Goal: Information Seeking & Learning: Learn about a topic

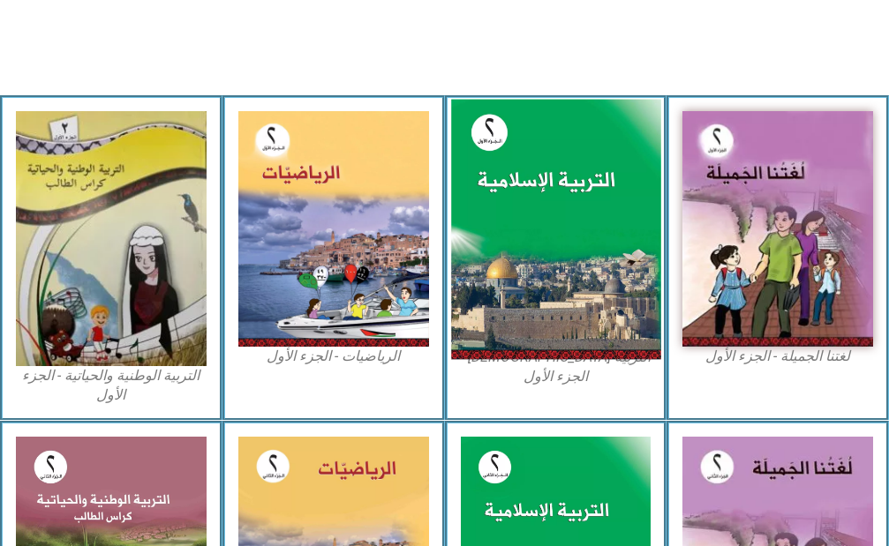
scroll to position [529, 0]
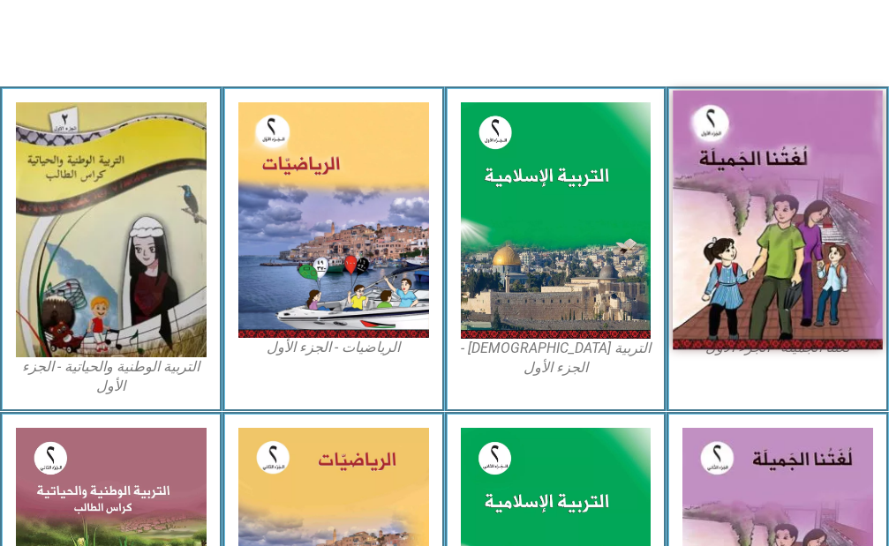
click at [842, 216] on img at bounding box center [776, 219] width 209 height 259
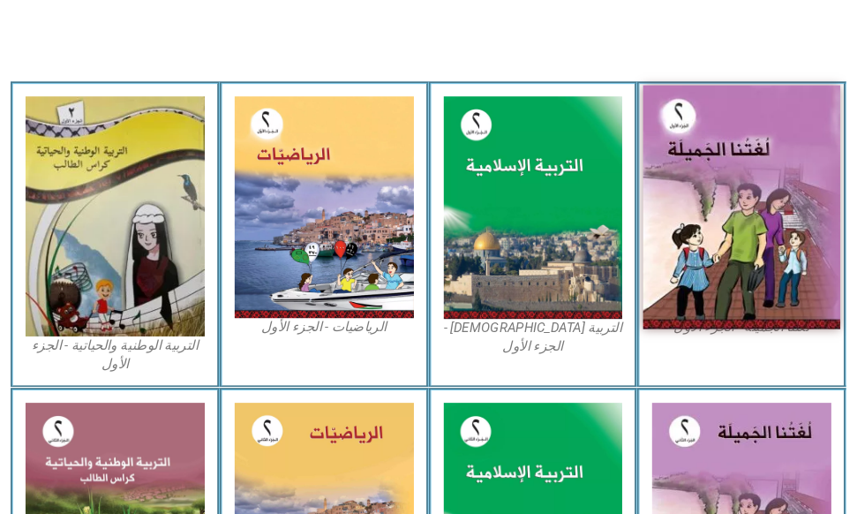
scroll to position [519, 0]
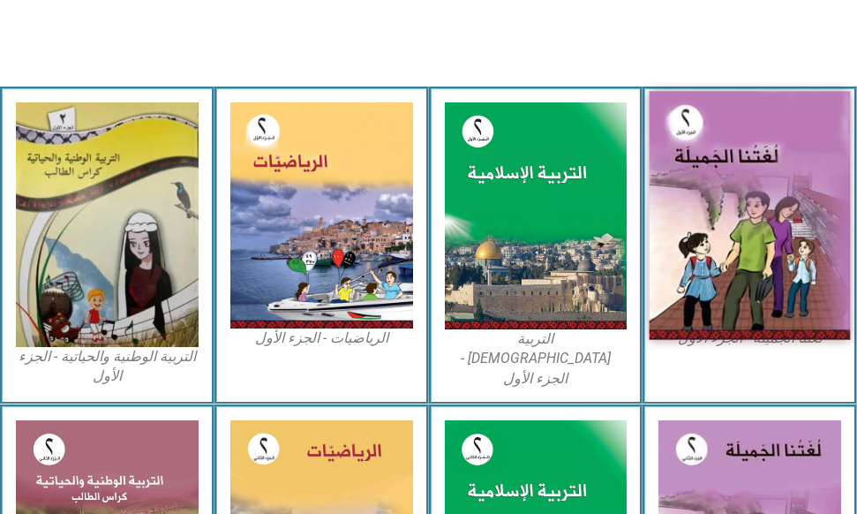
click at [754, 201] on img at bounding box center [749, 215] width 200 height 249
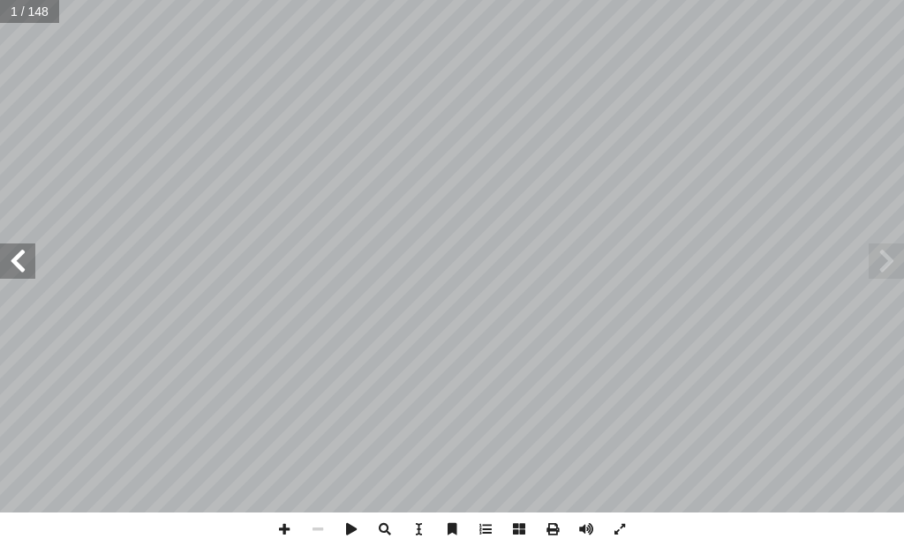
click at [5, 259] on span at bounding box center [17, 261] width 35 height 35
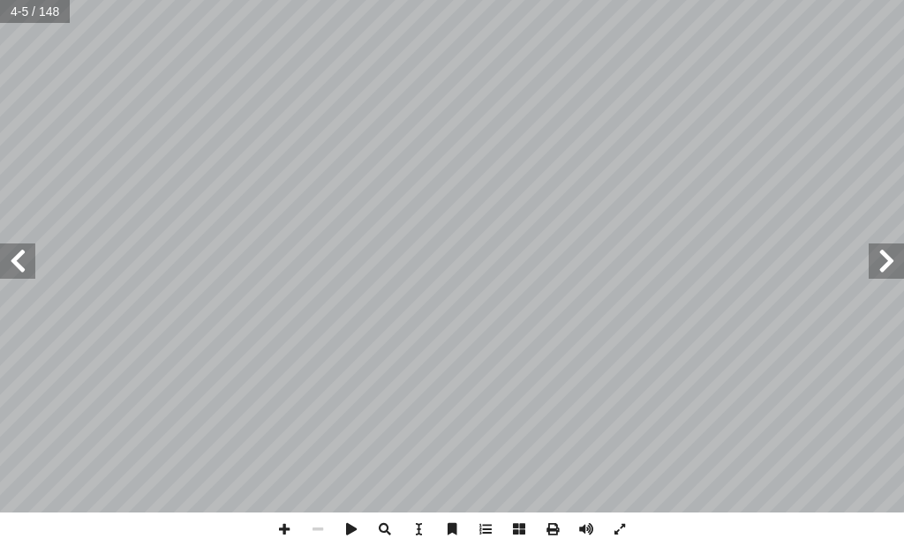
click at [5, 259] on span at bounding box center [17, 261] width 35 height 35
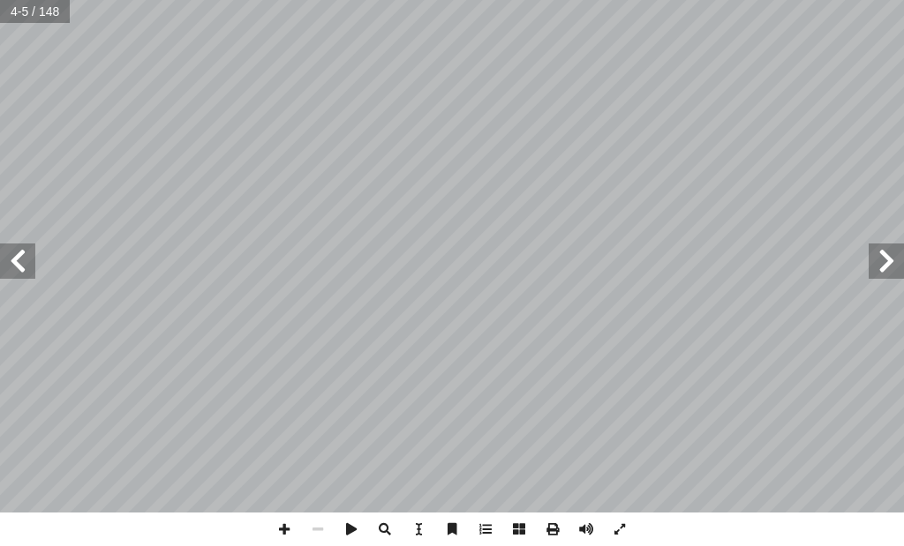
click at [5, 259] on span at bounding box center [17, 261] width 35 height 35
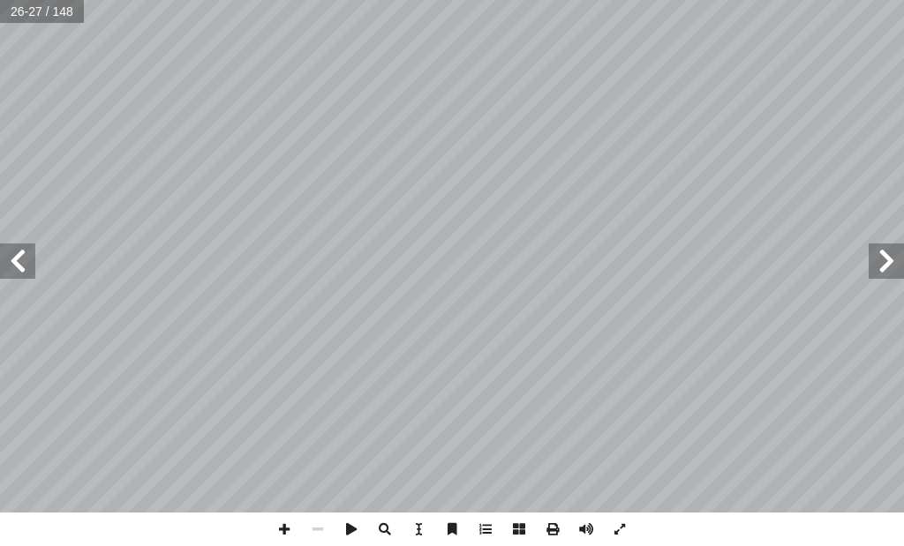
click at [5, 259] on span at bounding box center [17, 261] width 35 height 35
click at [624, 529] on span at bounding box center [620, 530] width 34 height 34
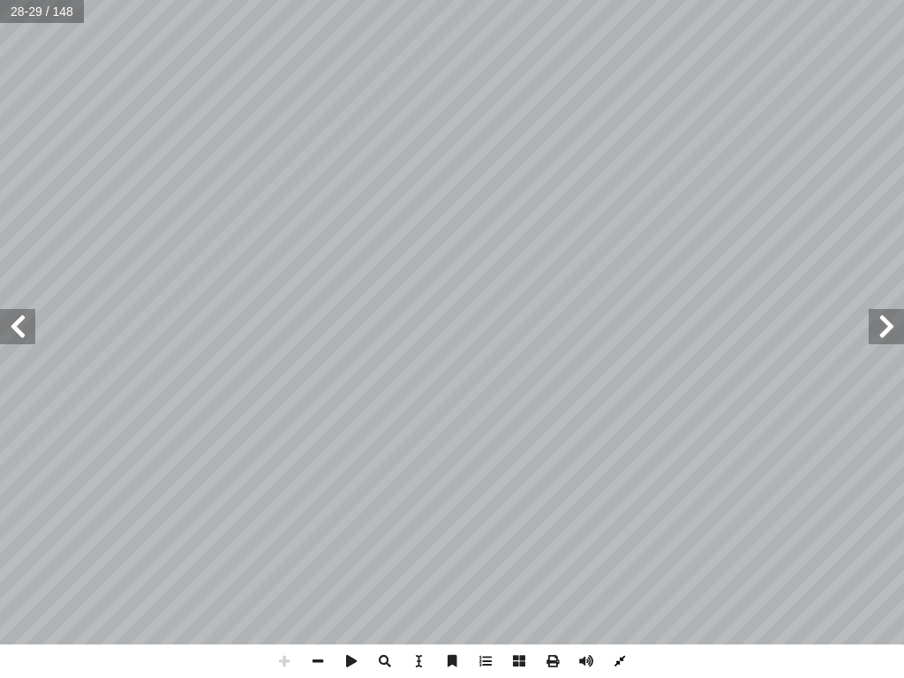
click at [622, 545] on span at bounding box center [620, 661] width 34 height 34
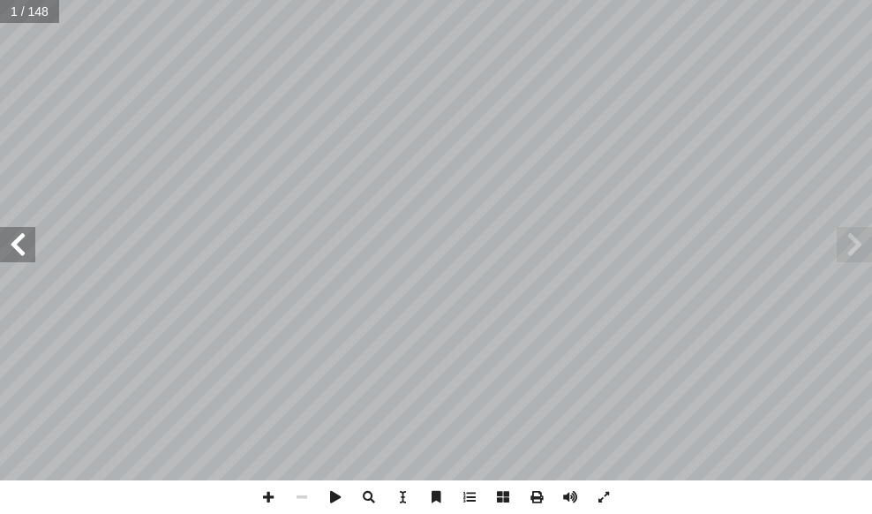
click at [24, 255] on span at bounding box center [17, 244] width 35 height 35
click at [11, 247] on span at bounding box center [17, 244] width 35 height 35
click at [11, 249] on span at bounding box center [17, 244] width 35 height 35
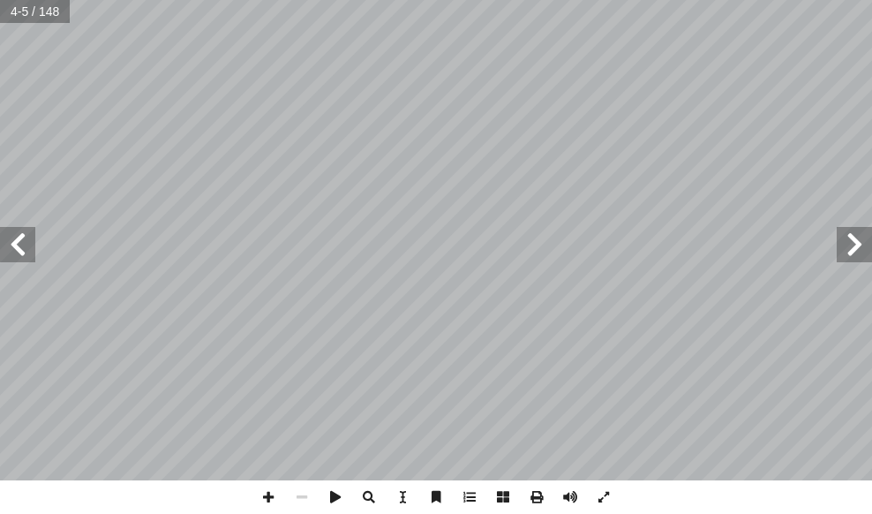
click at [11, 249] on span at bounding box center [17, 244] width 35 height 35
click at [10, 250] on span at bounding box center [17, 244] width 35 height 35
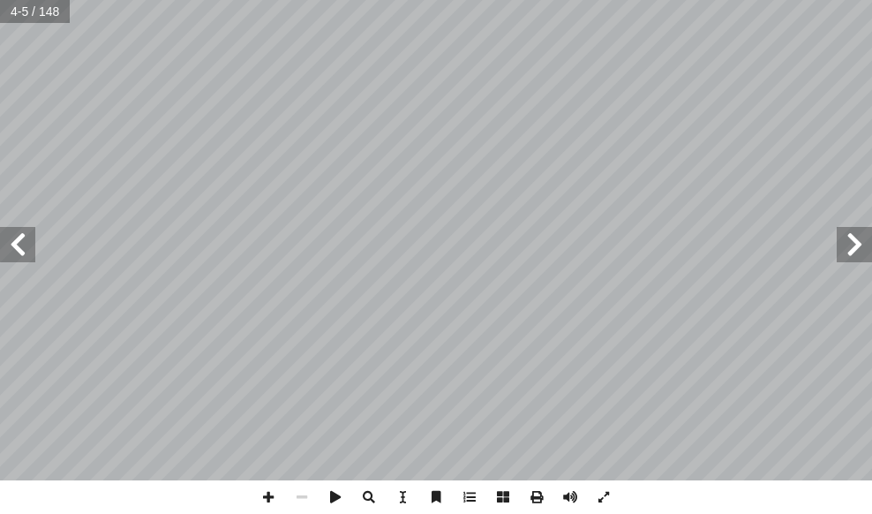
click at [10, 250] on span at bounding box center [17, 244] width 35 height 35
click at [19, 240] on span at bounding box center [17, 244] width 35 height 35
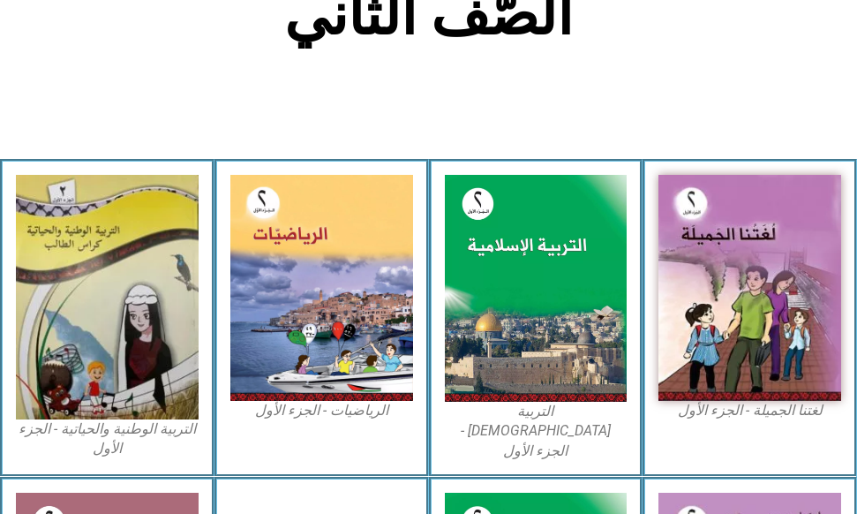
scroll to position [529, 0]
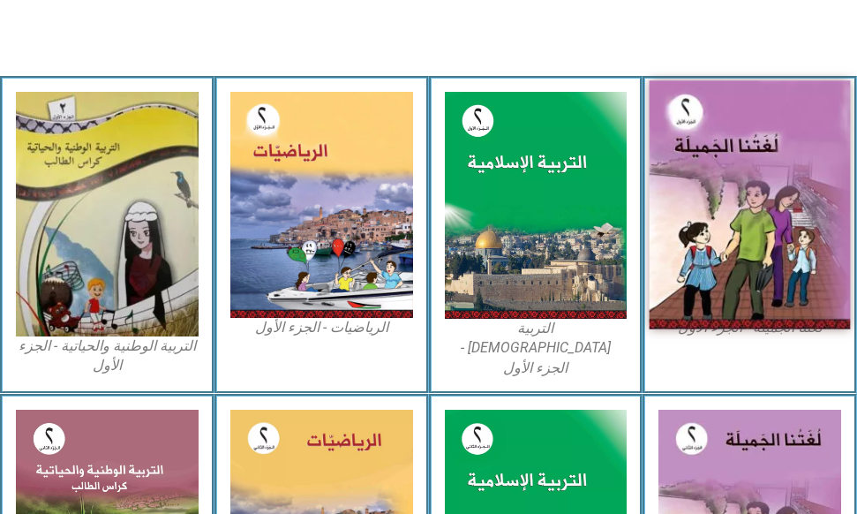
click at [699, 174] on img at bounding box center [749, 204] width 200 height 249
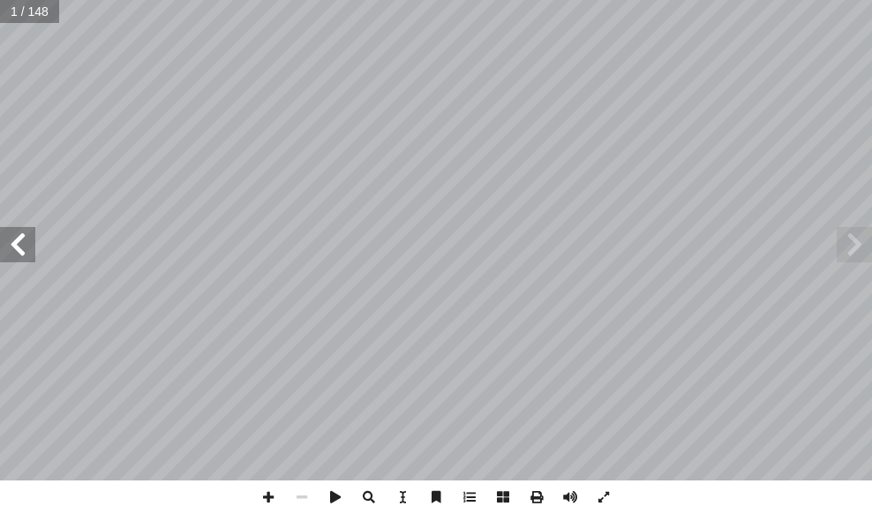
click at [29, 19] on input "text" at bounding box center [29, 11] width 59 height 23
type input "*"
type input "**"
click at [11, 253] on span at bounding box center [17, 244] width 35 height 35
click at [866, 249] on span at bounding box center [853, 244] width 35 height 35
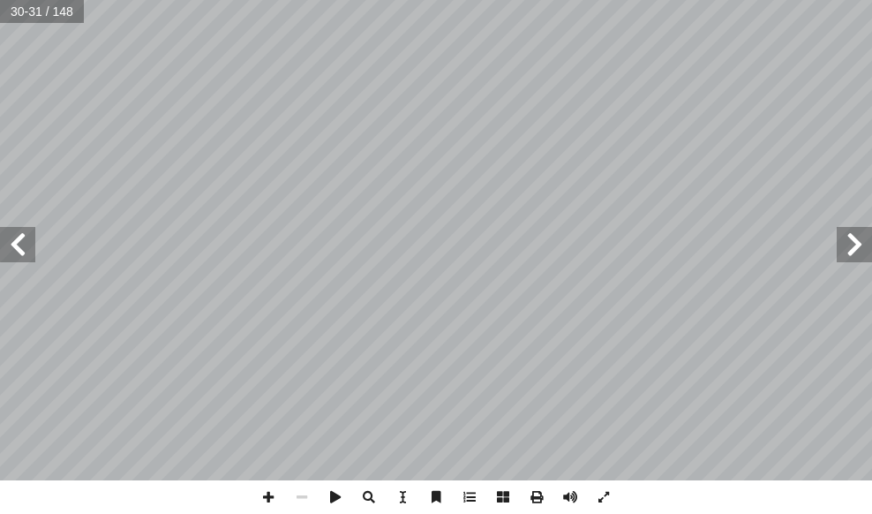
click at [854, 245] on span at bounding box center [853, 244] width 35 height 35
click at [599, 497] on span at bounding box center [604, 497] width 34 height 34
